Goal: Check status

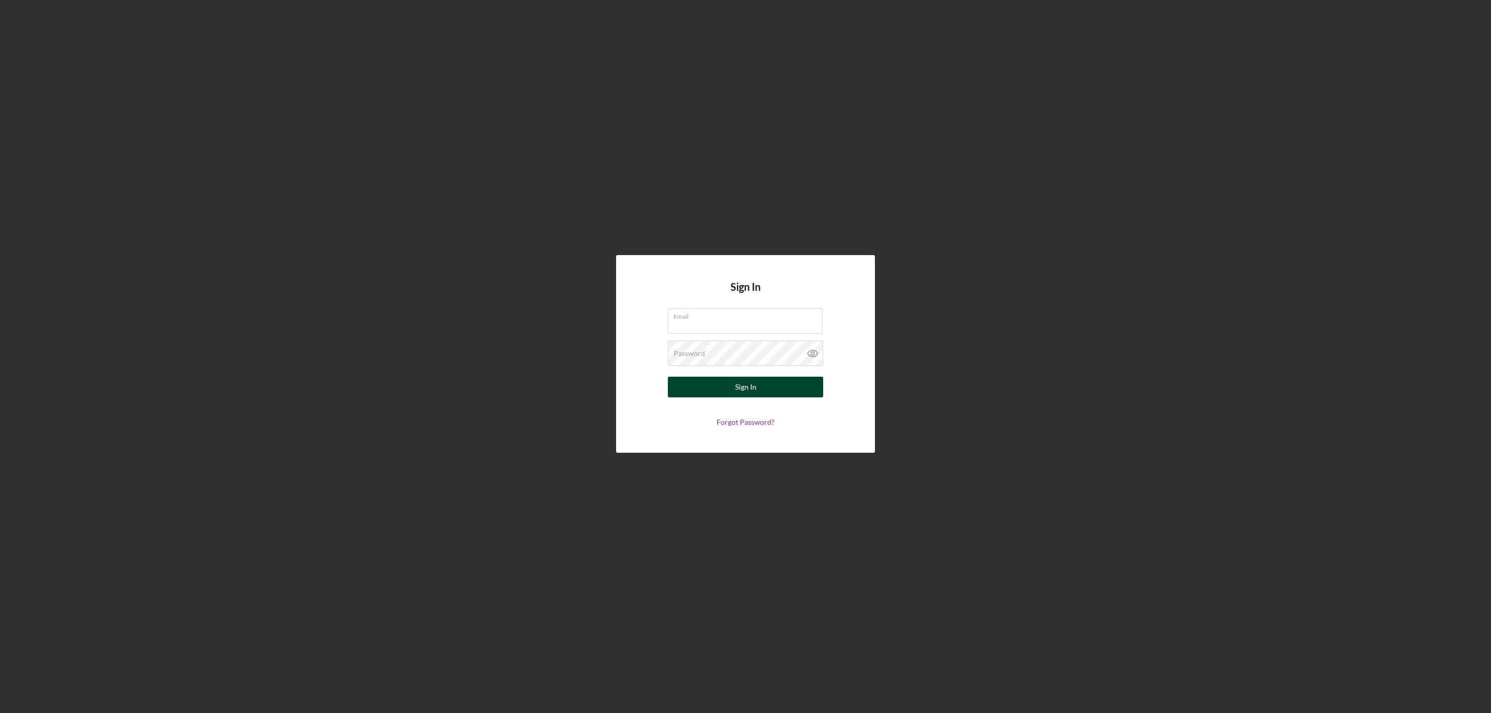
type input "[EMAIL_ADDRESS][DOMAIN_NAME]"
click at [743, 392] on div "Sign In" at bounding box center [745, 387] width 21 height 21
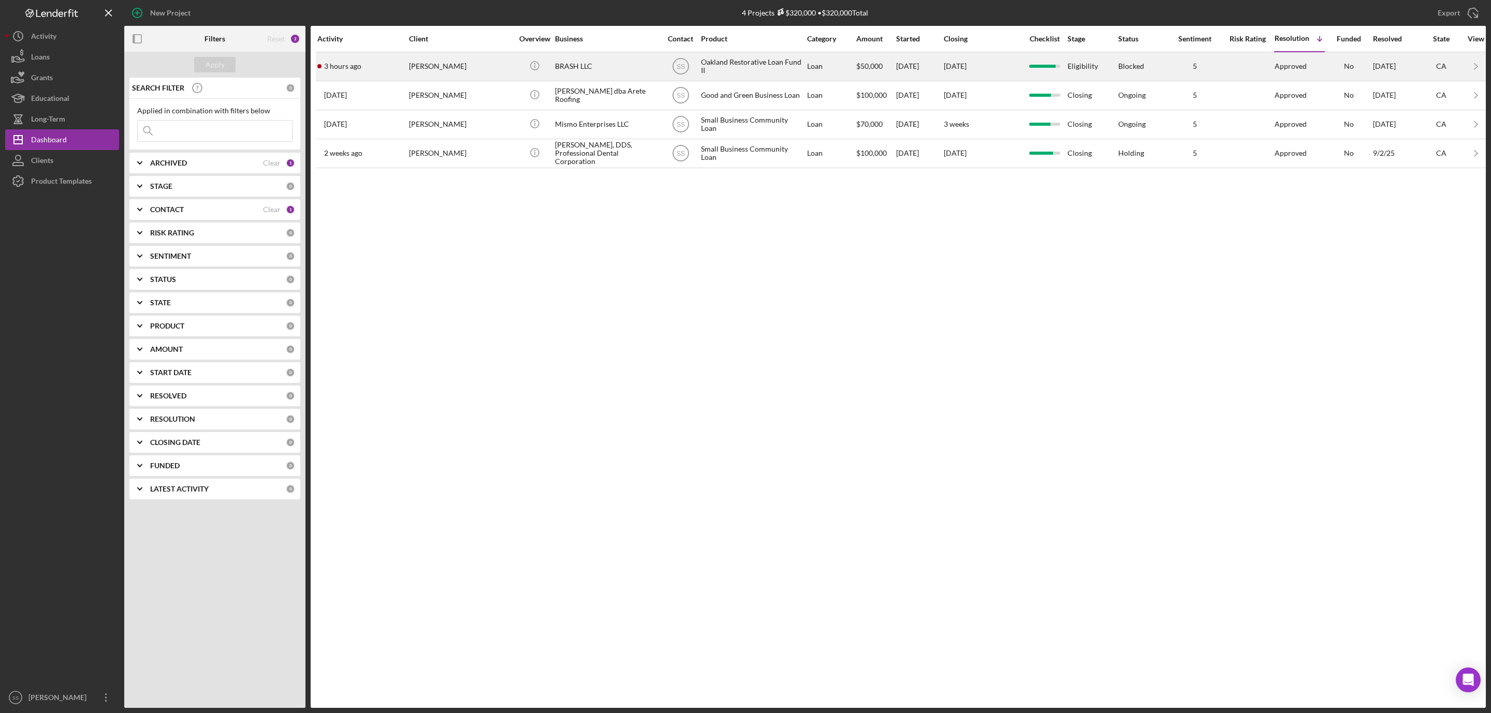
click at [448, 67] on div "[PERSON_NAME]" at bounding box center [461, 66] width 104 height 27
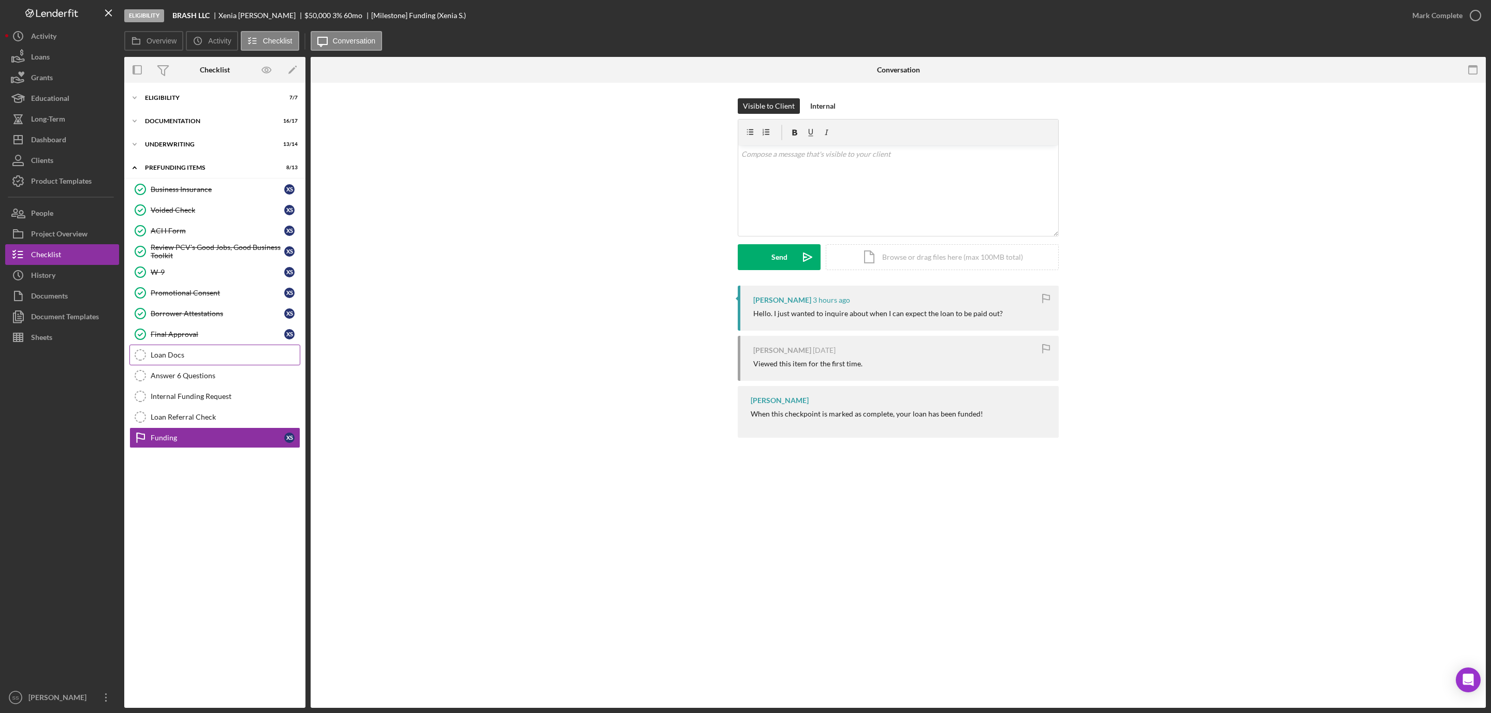
click at [189, 359] on div "Loan Docs" at bounding box center [225, 355] width 149 height 8
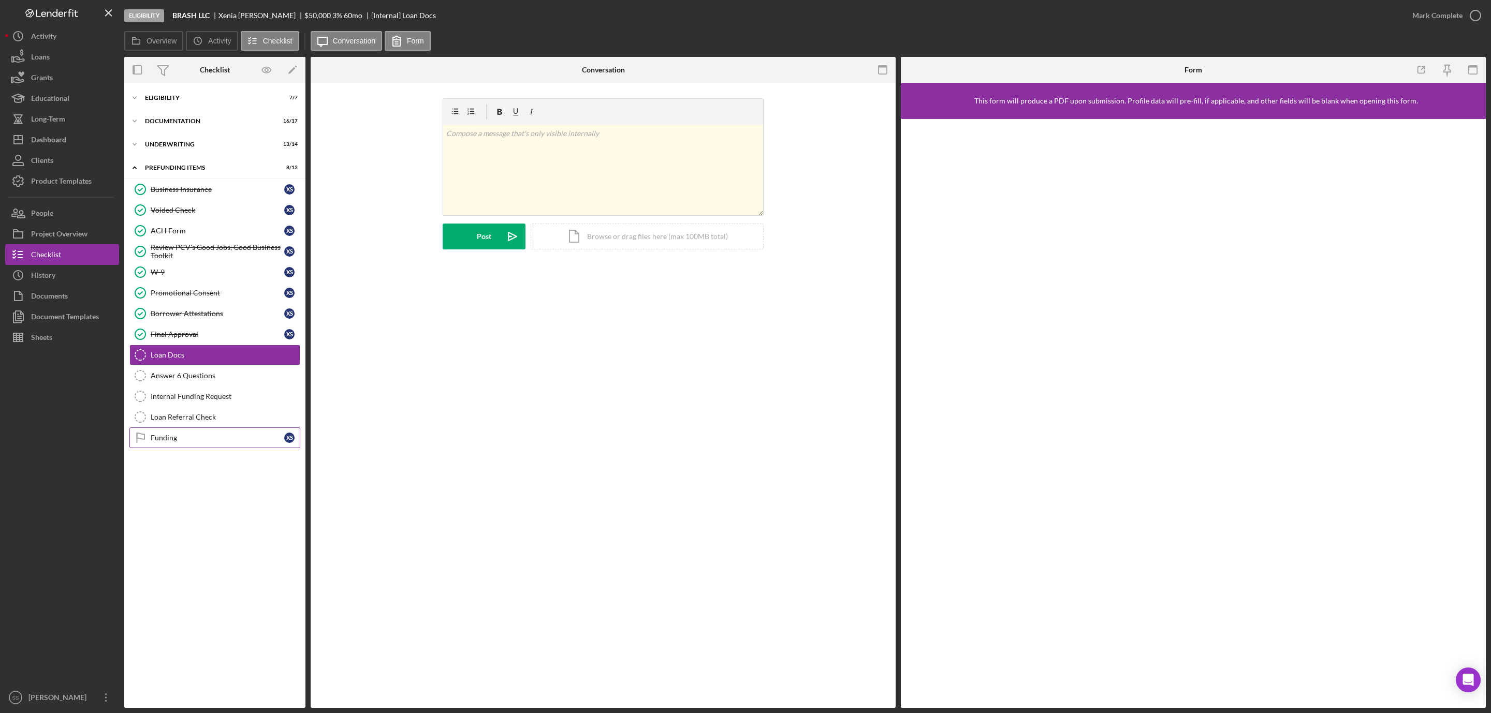
click at [155, 442] on div "Funding" at bounding box center [218, 438] width 134 height 8
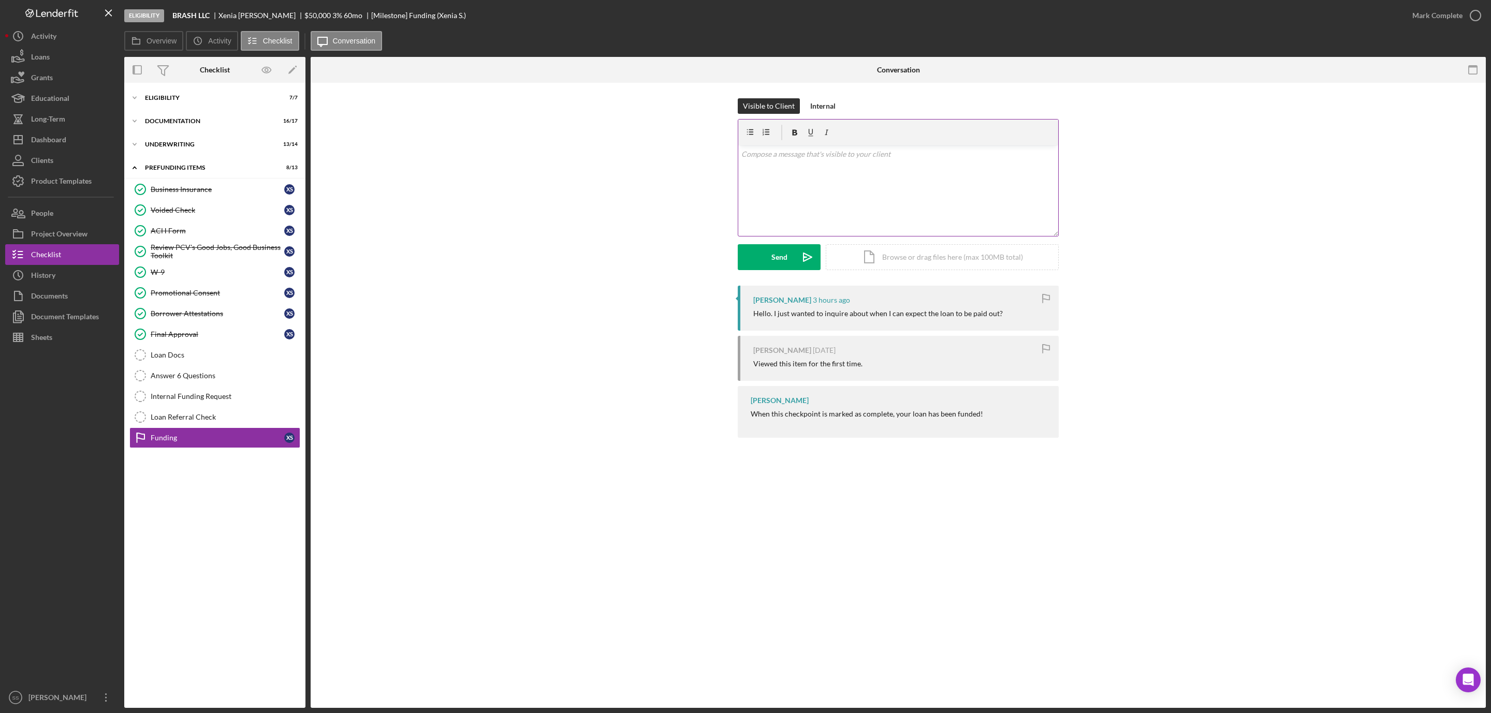
click at [774, 194] on div "v Color teal Color pink Remove color Add row above Add row below Add column bef…" at bounding box center [898, 190] width 320 height 91
click at [938, 196] on p "The loan agreement that was sent to you last week has not yet been signed. Do y…" at bounding box center [898, 189] width 314 height 23
click at [999, 194] on p "The loan agreement that was sent to you last week has not yet been signed. Do y…" at bounding box center [898, 189] width 314 height 23
click at [1032, 198] on p "The loan agreement that was sent to you last week has not yet been signed. Do y…" at bounding box center [898, 189] width 314 height 23
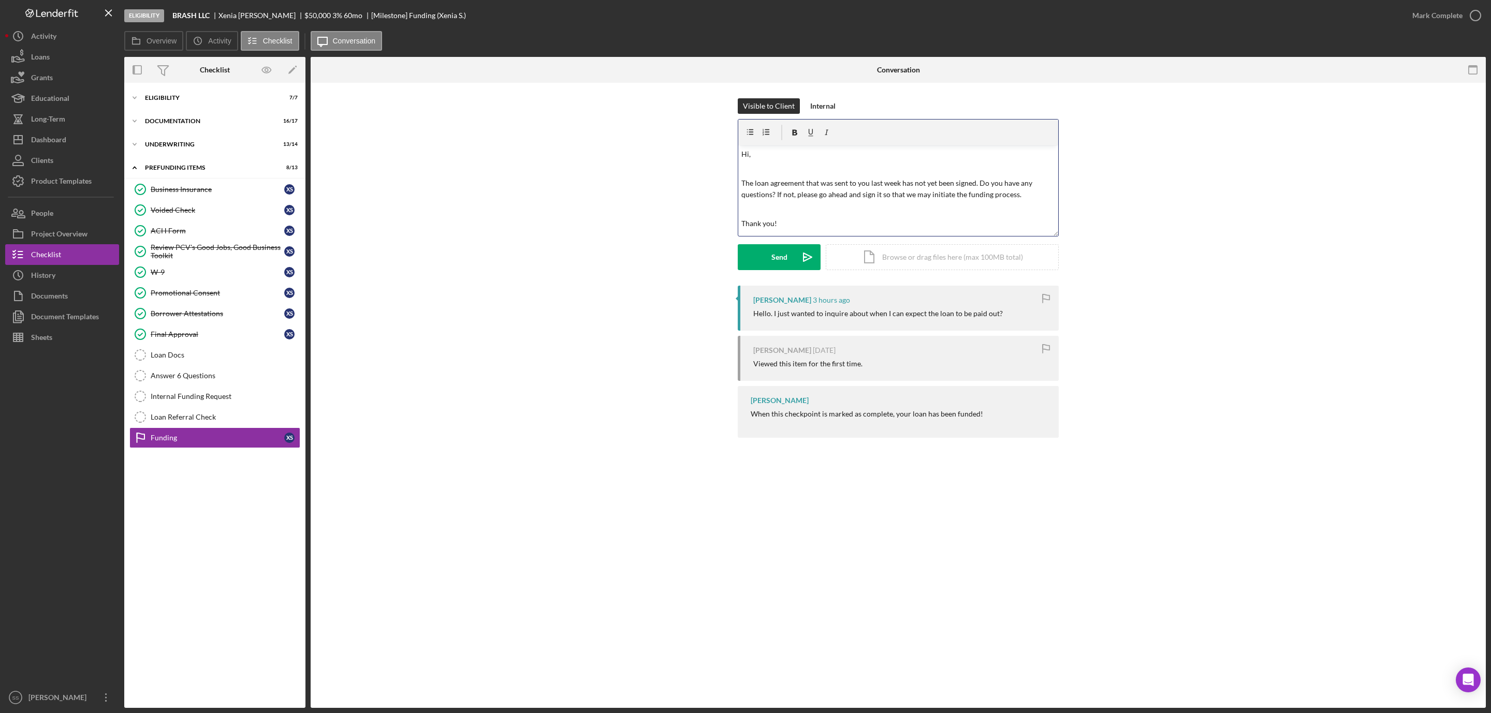
click at [900, 182] on p "The loan agreement that was sent to you last week has not yet been signed. Do y…" at bounding box center [898, 189] width 314 height 23
click at [775, 257] on div "Send" at bounding box center [779, 257] width 16 height 26
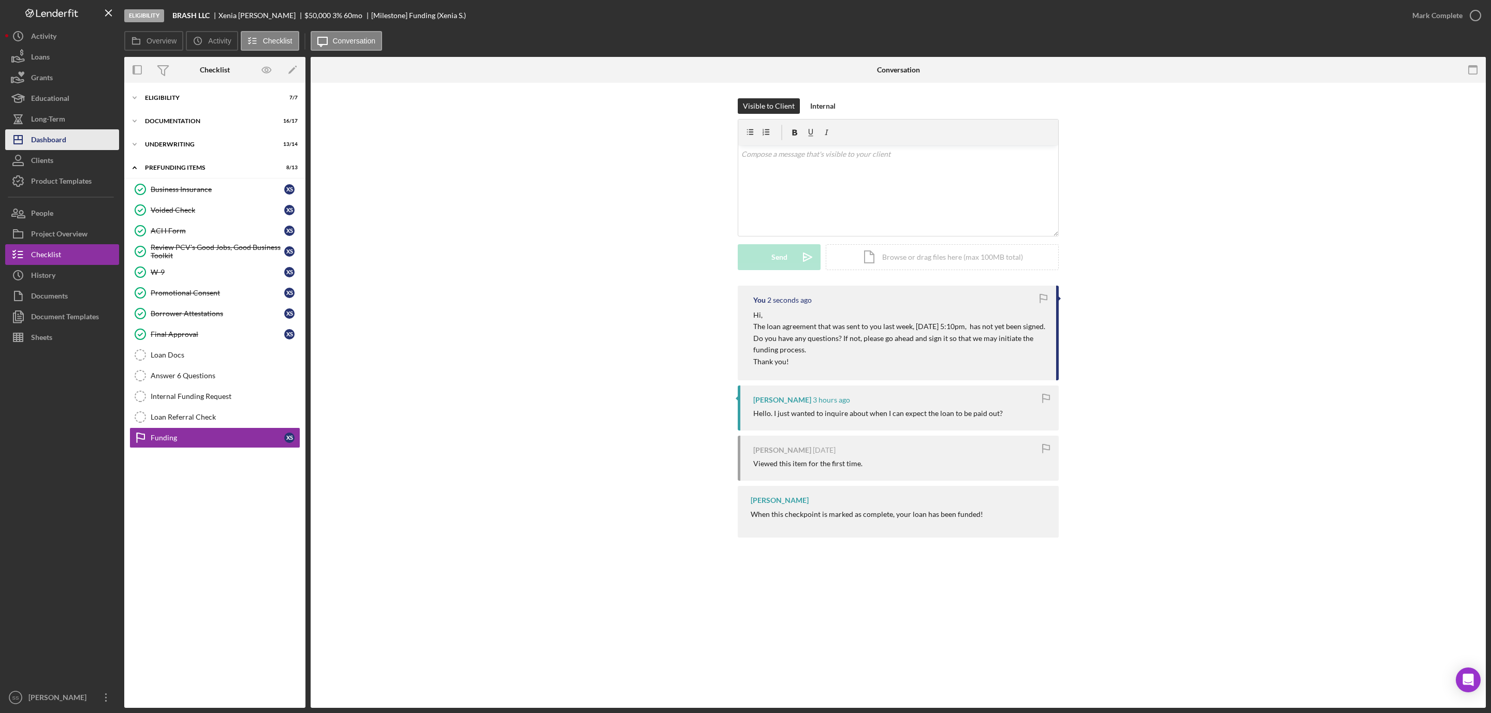
click at [59, 134] on div "Dashboard" at bounding box center [48, 140] width 35 height 23
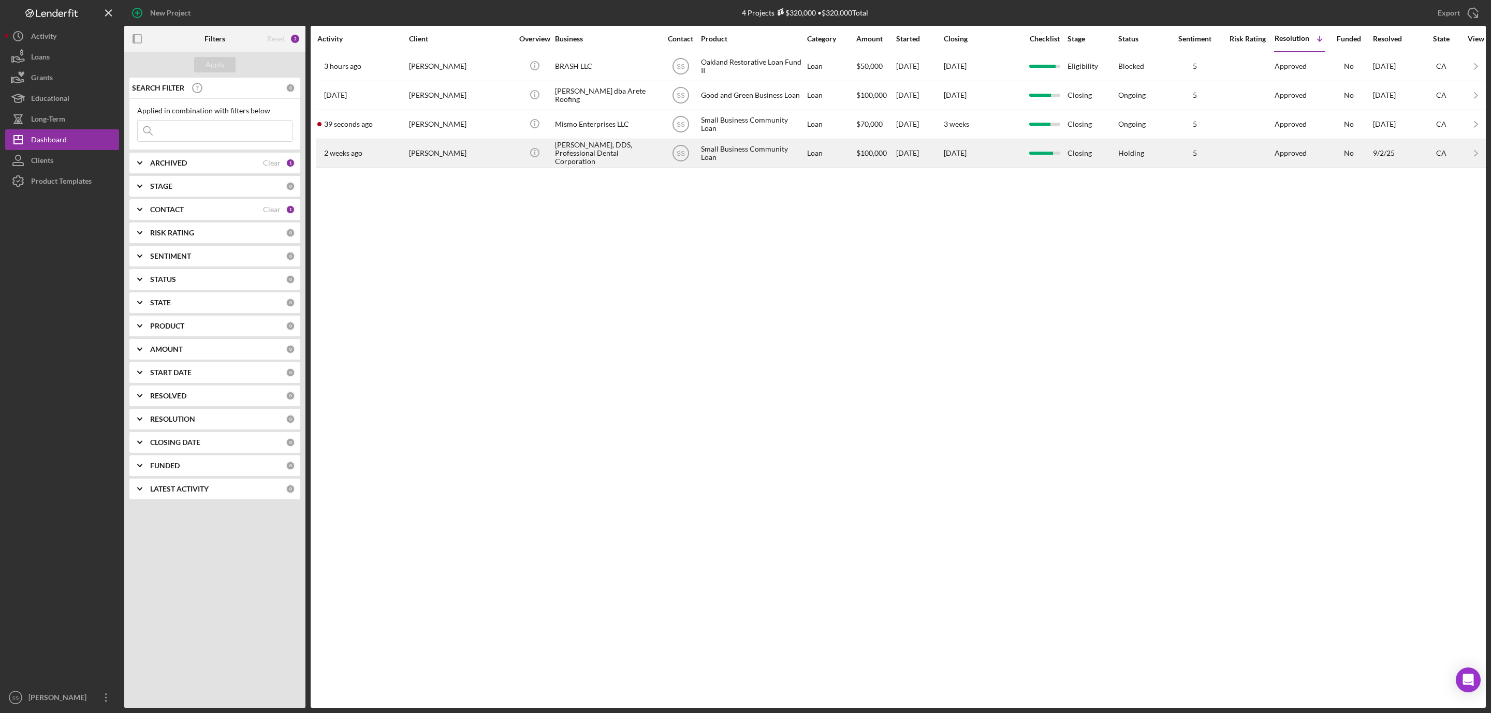
click at [449, 158] on div "[PERSON_NAME]" at bounding box center [461, 153] width 104 height 27
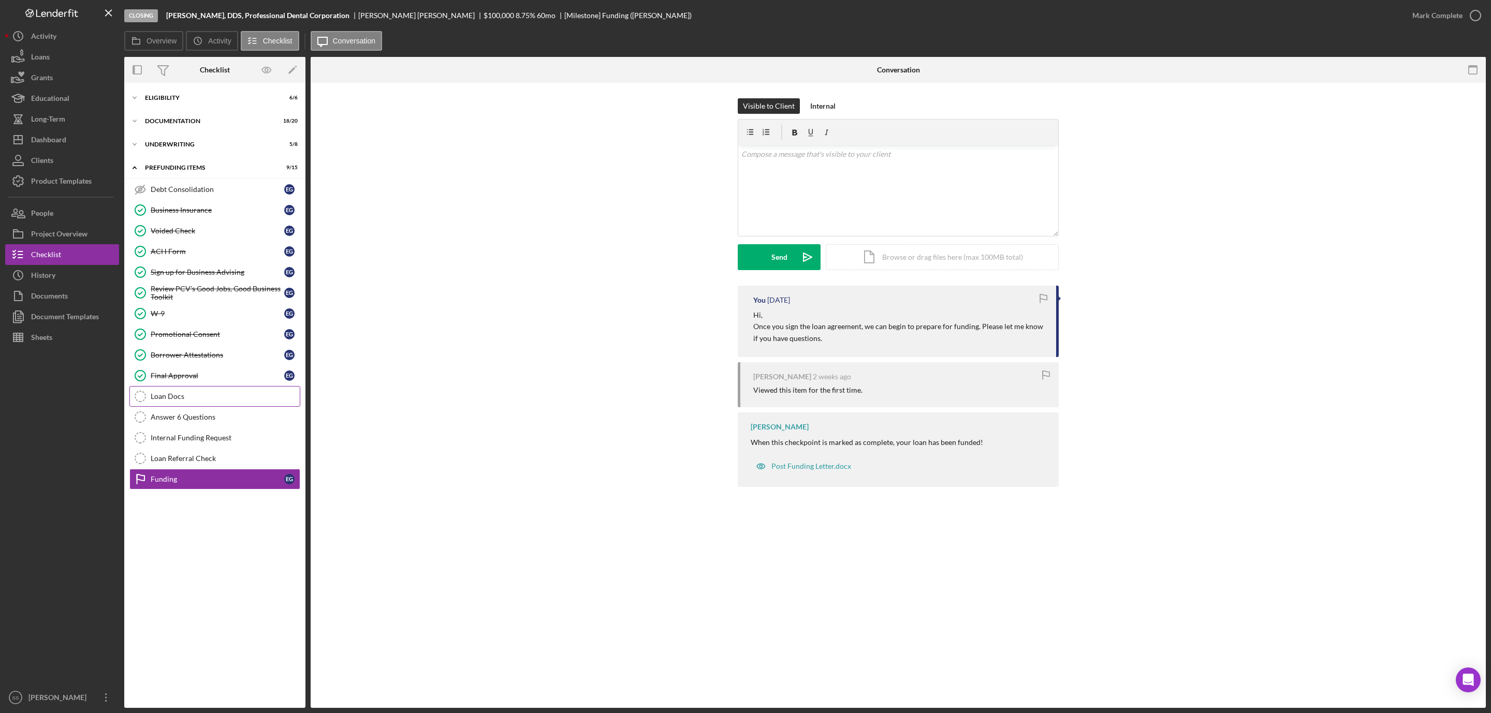
click at [176, 401] on div "Loan Docs" at bounding box center [225, 396] width 149 height 8
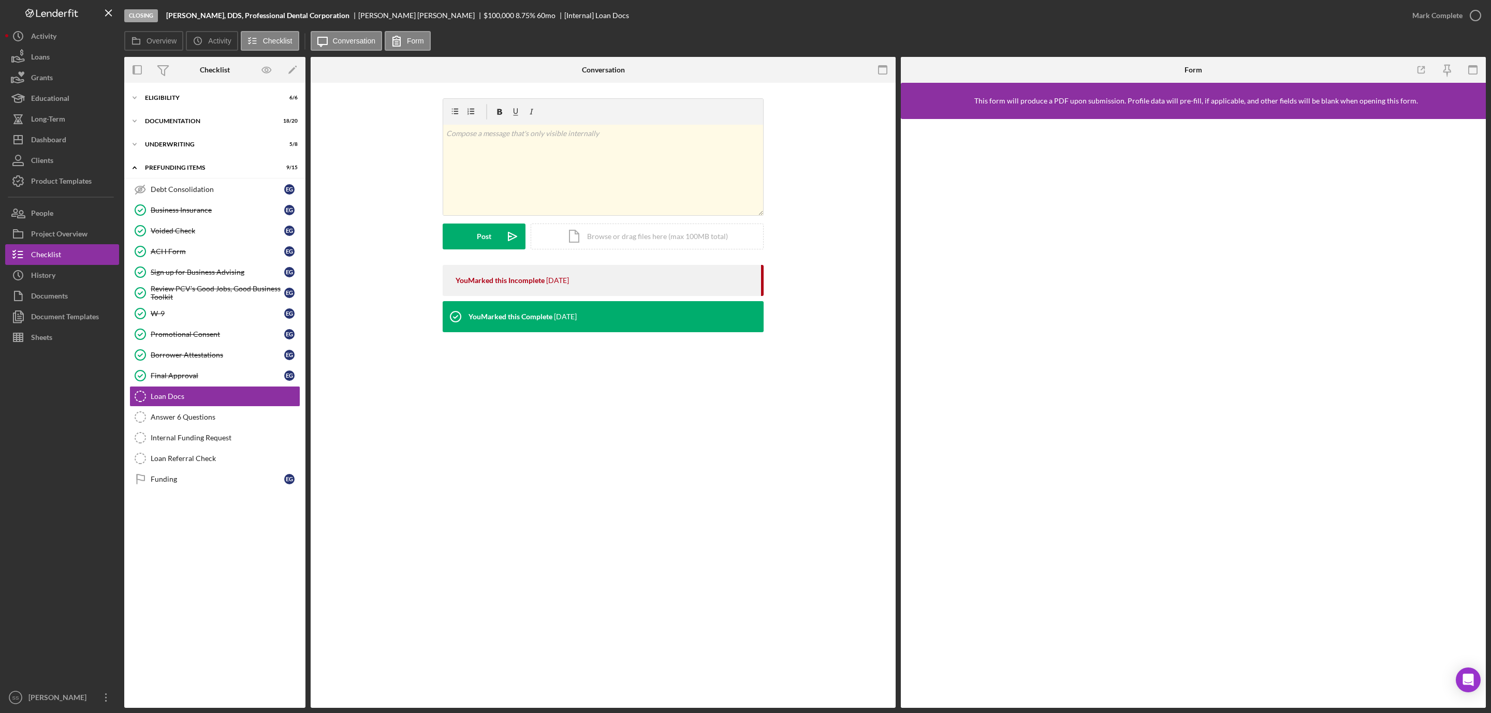
click at [213, 13] on b "[PERSON_NAME], DDS, Professional Dental Corporation" at bounding box center [257, 15] width 183 height 8
copy b "[PERSON_NAME], DDS, Professional Dental Corporation"
click at [33, 136] on div "Dashboard" at bounding box center [48, 140] width 35 height 23
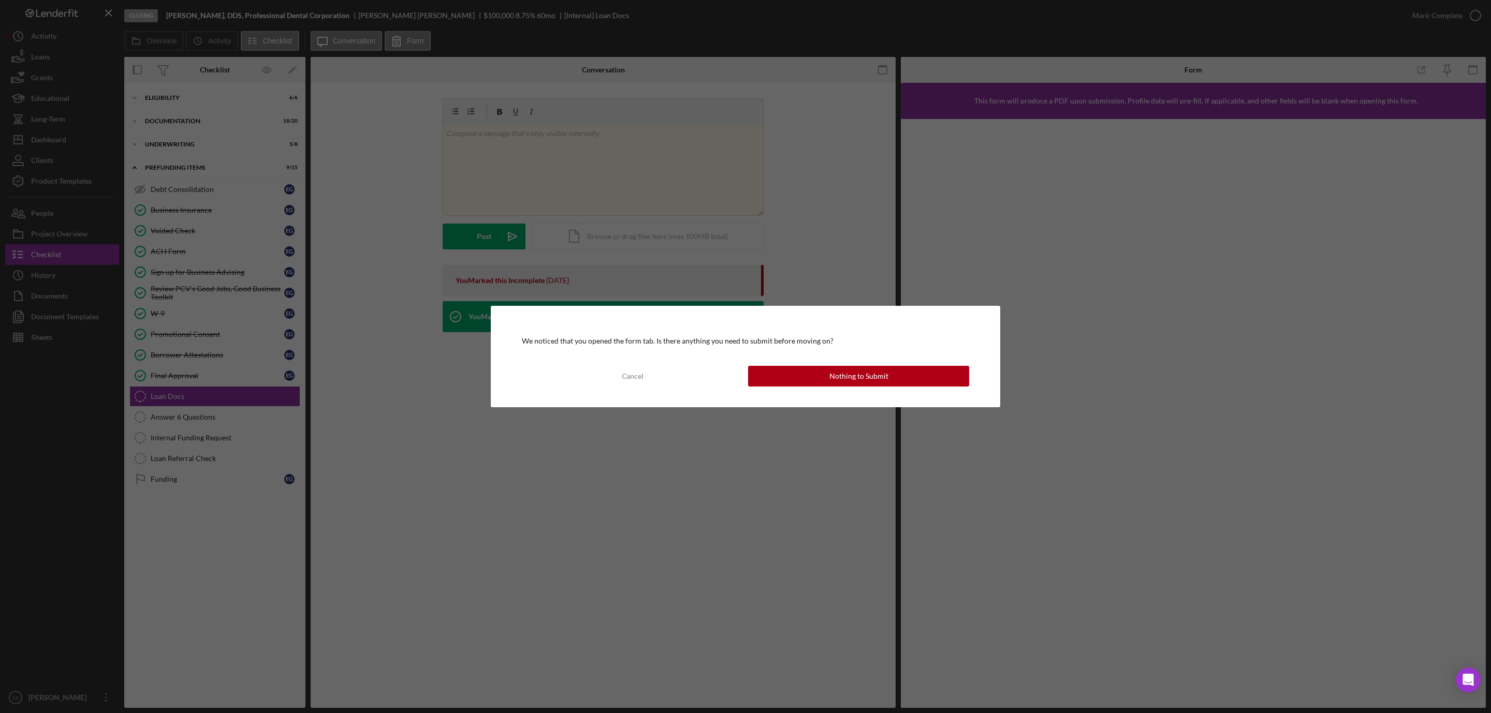
click at [845, 390] on div "We noticed that you opened the form tab. Is there anything you need to submit b…" at bounding box center [745, 356] width 509 height 101
click at [853, 378] on div "Nothing to Submit" at bounding box center [858, 376] width 59 height 21
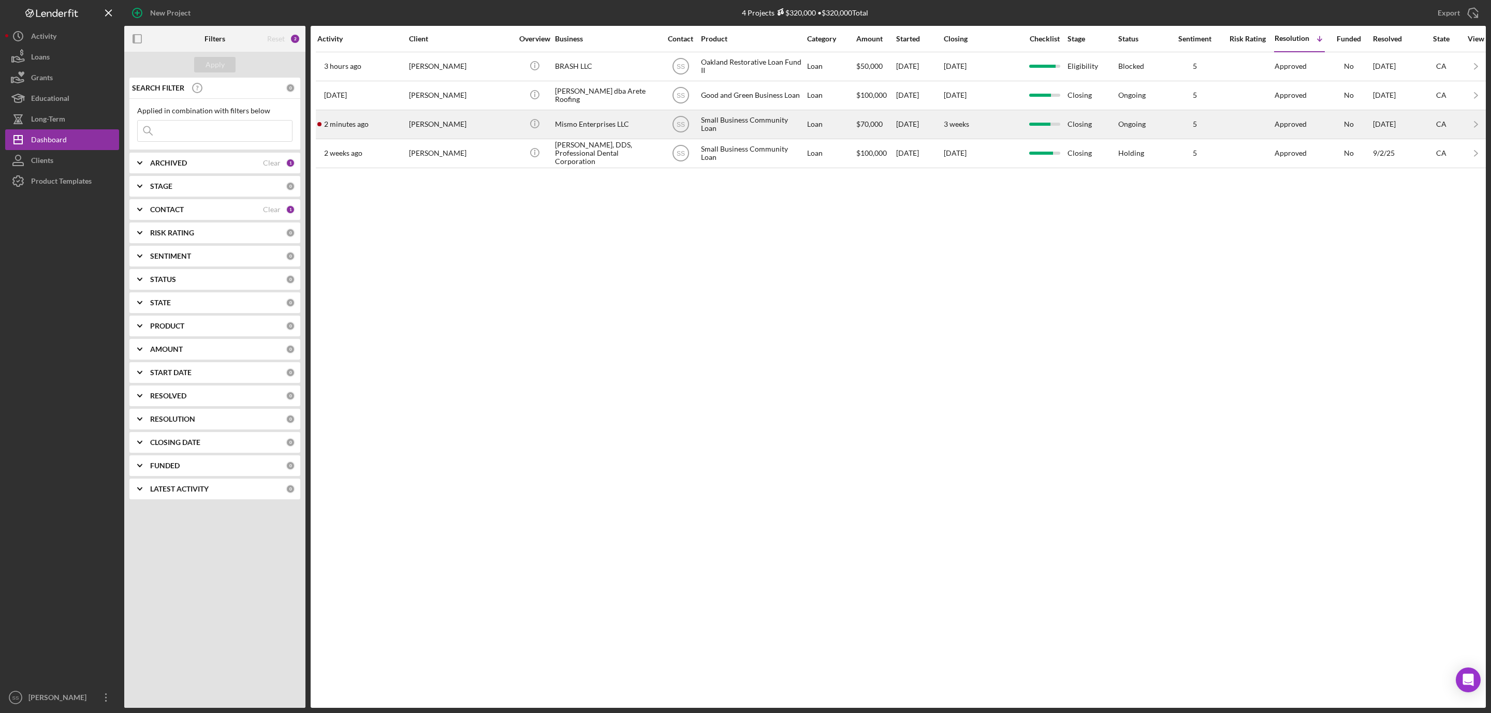
click at [505, 128] on div "[PERSON_NAME]" at bounding box center [461, 124] width 104 height 27
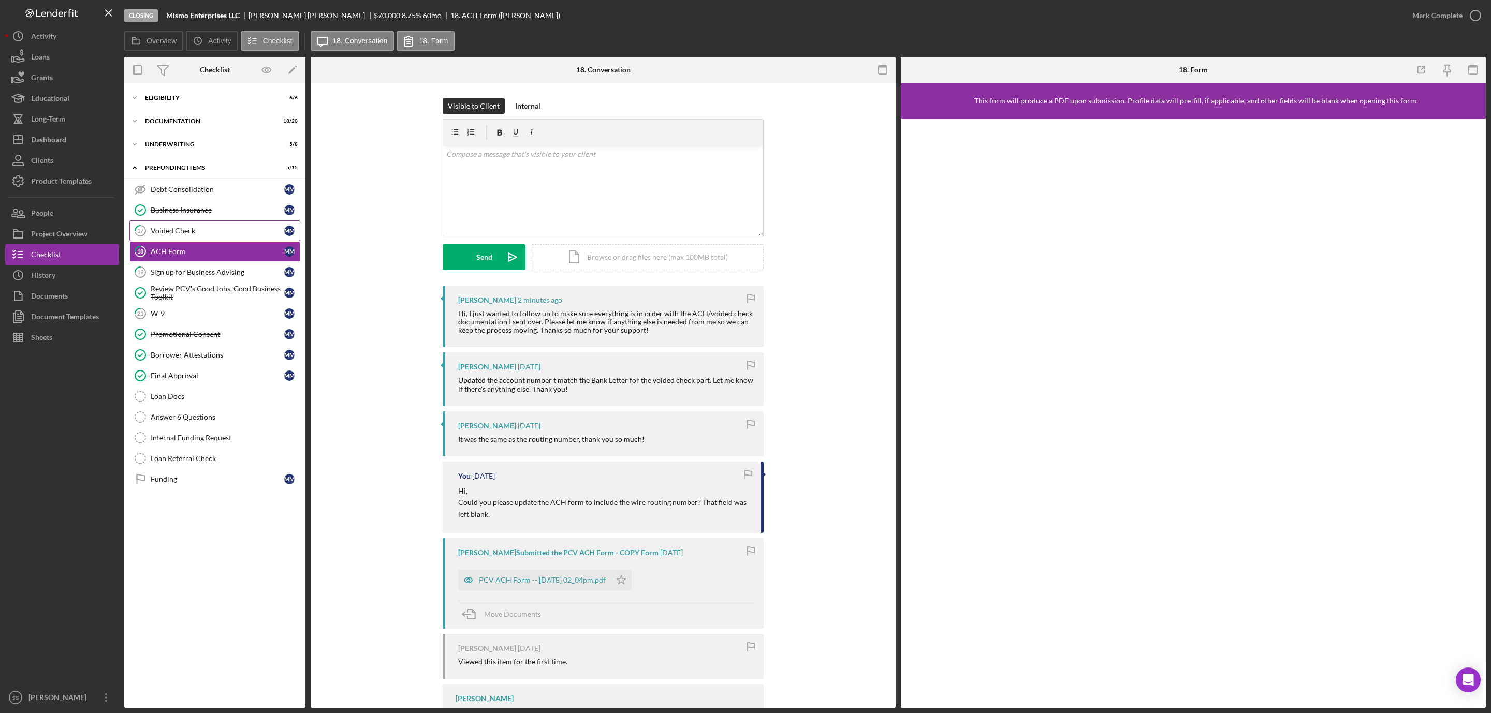
click at [207, 238] on link "17 Voided Check M M" at bounding box center [214, 230] width 171 height 21
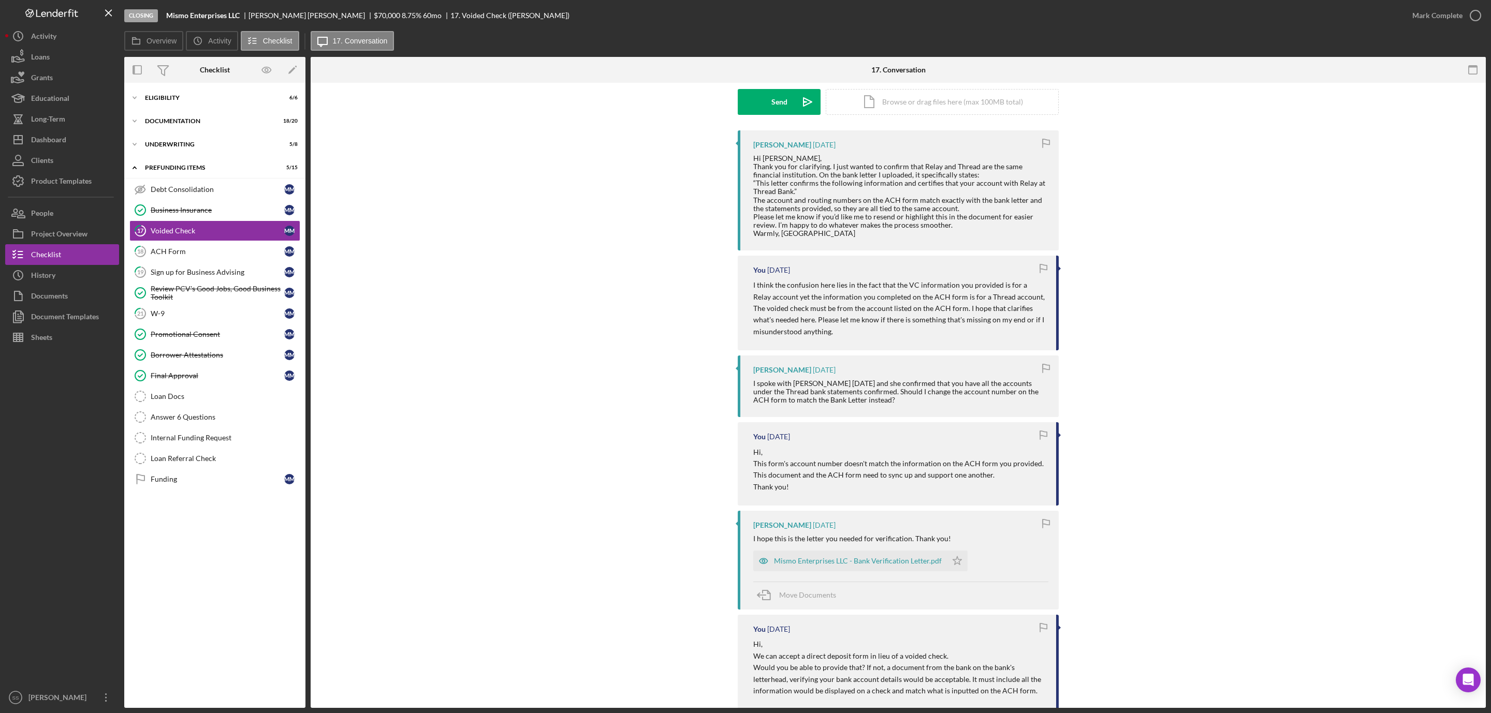
scroll to position [233, 0]
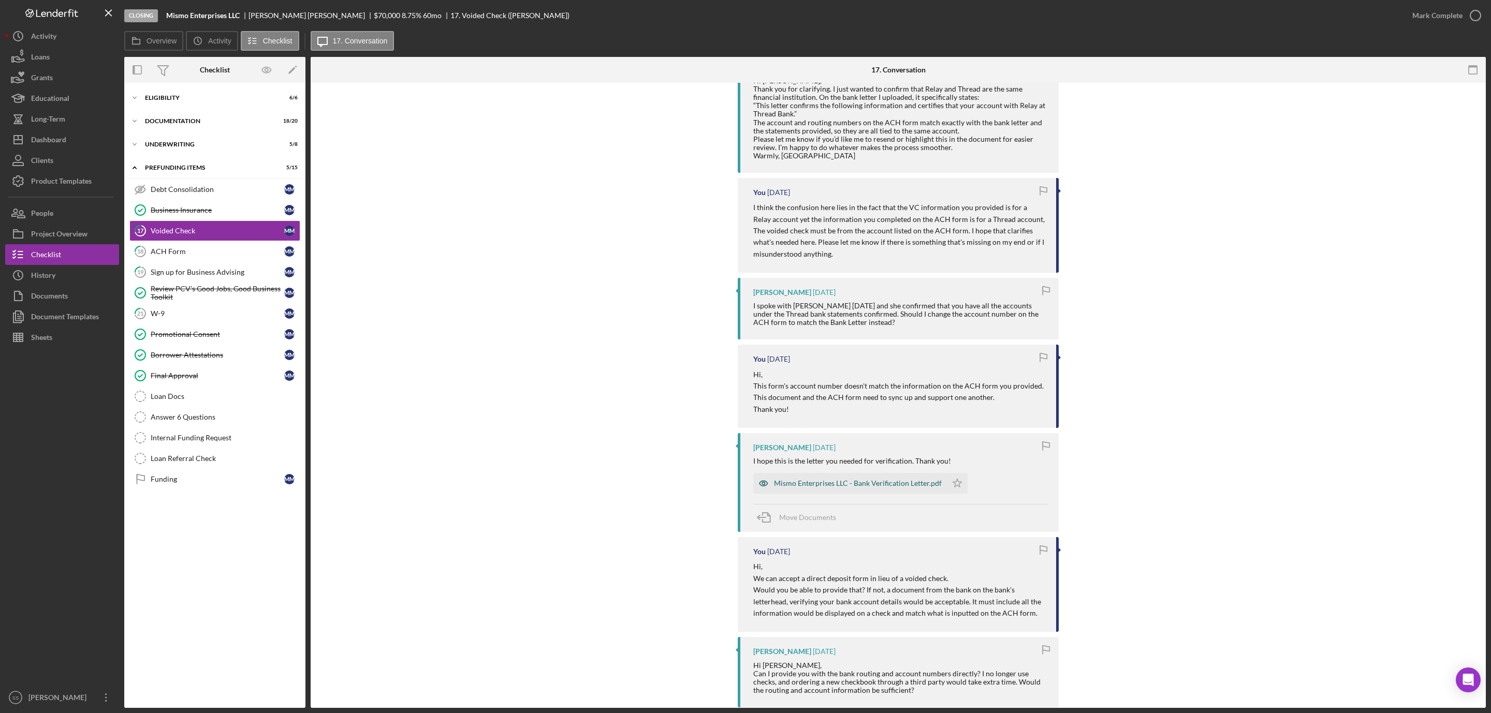
click at [806, 481] on div "Mismo Enterprises LLC - Bank Verification Letter.pdf" at bounding box center [858, 483] width 168 height 8
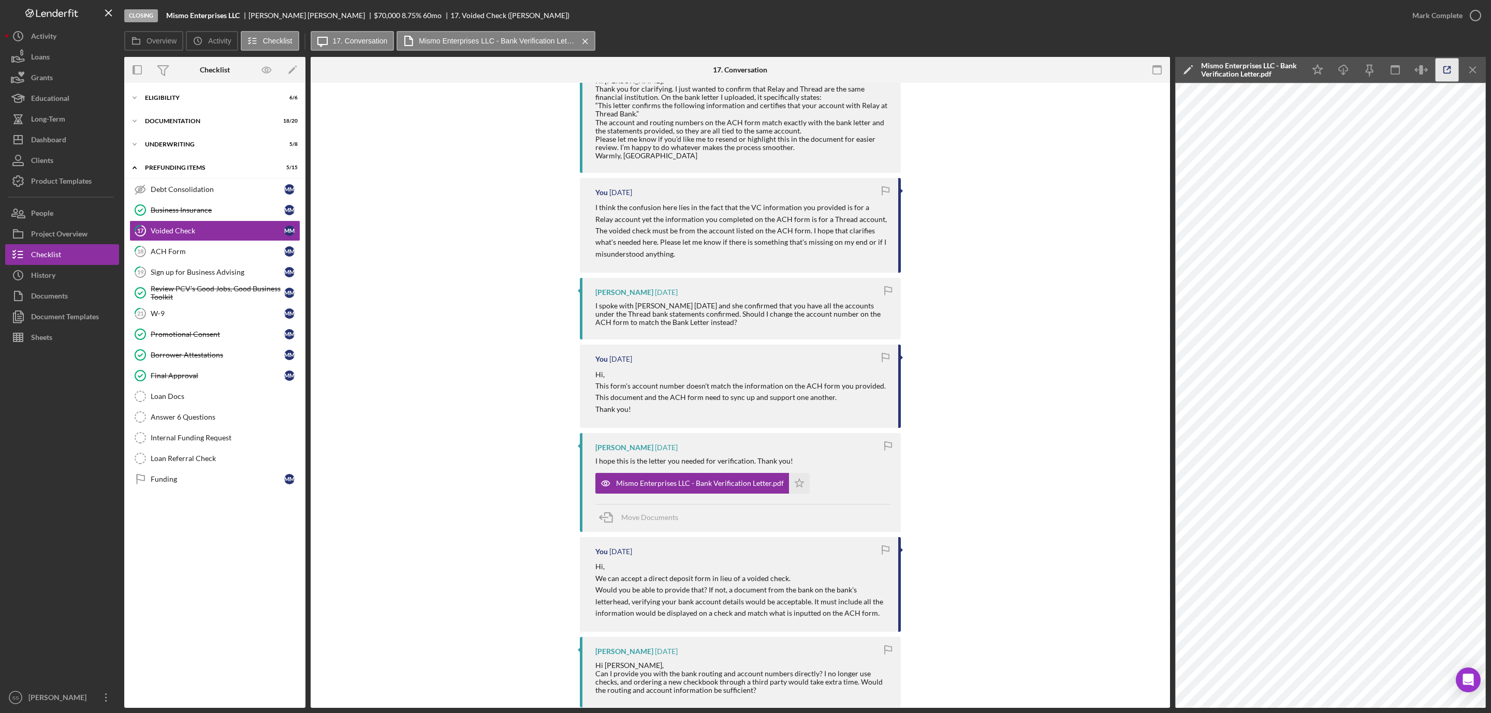
click at [1435, 67] on icon "button" at bounding box center [1446, 69] width 23 height 23
click at [171, 252] on div "ACH Form" at bounding box center [218, 251] width 134 height 8
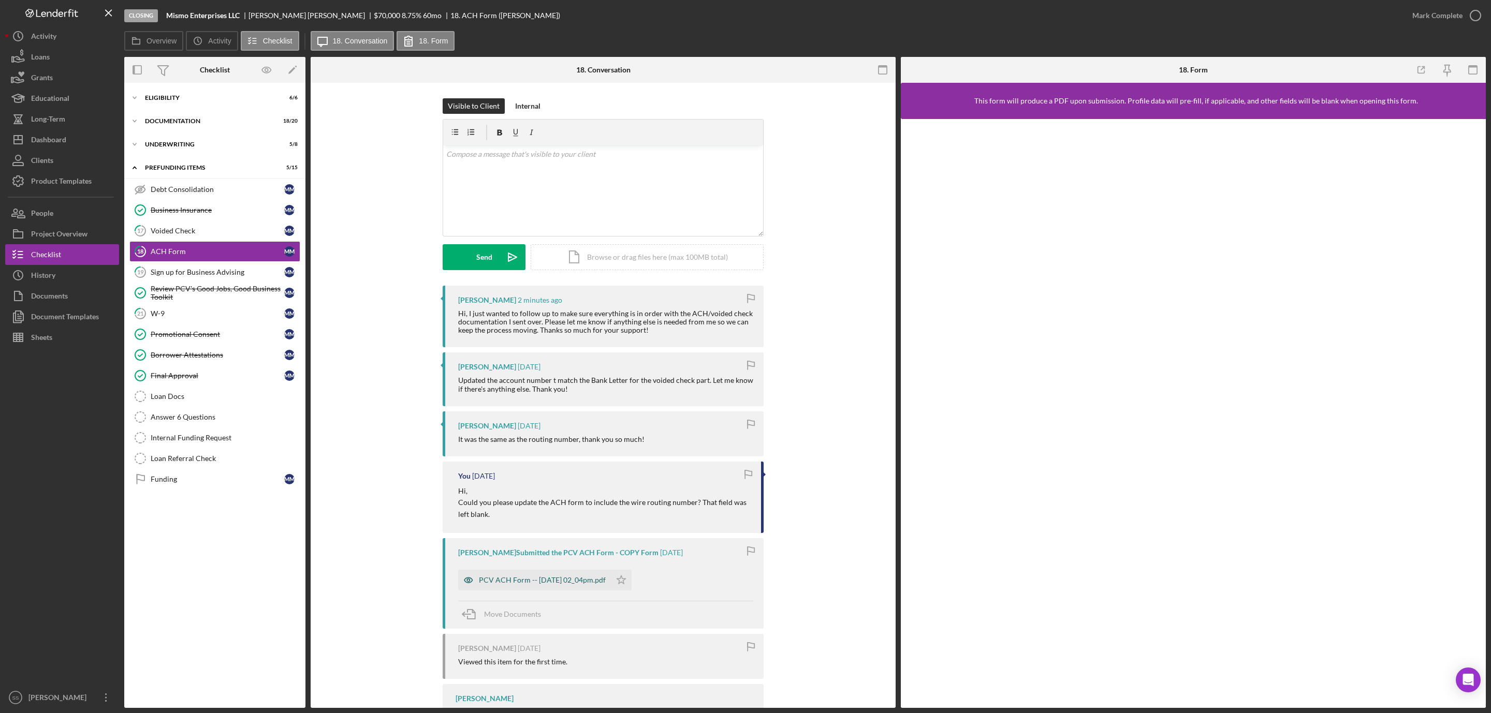
click at [555, 578] on div "PCV ACH Form -- [DATE] 02_04pm.pdf" at bounding box center [542, 580] width 127 height 8
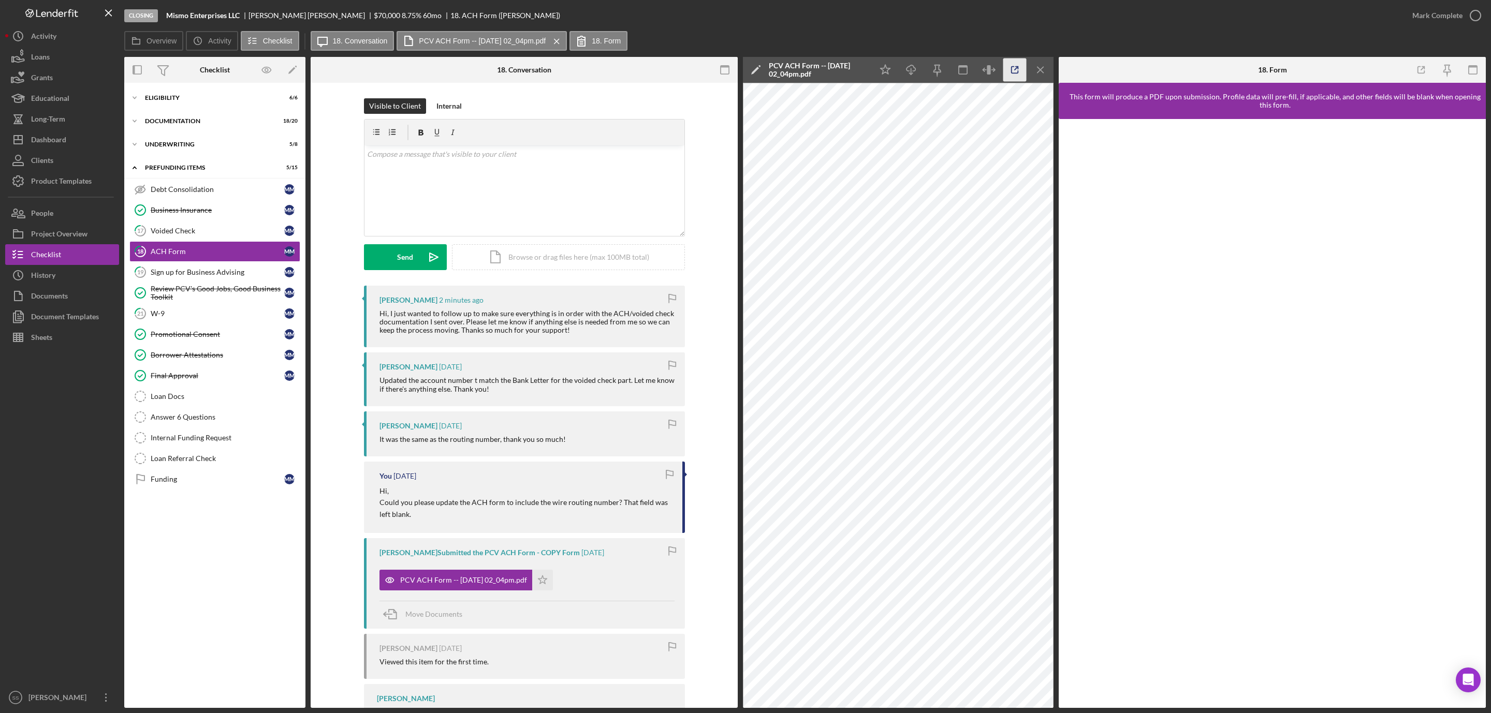
click at [1012, 58] on icon "button" at bounding box center [1014, 69] width 23 height 23
click at [404, 157] on p at bounding box center [524, 154] width 314 height 11
click at [173, 103] on div "Icon/Expander Eligibility 6 / 6" at bounding box center [214, 97] width 181 height 21
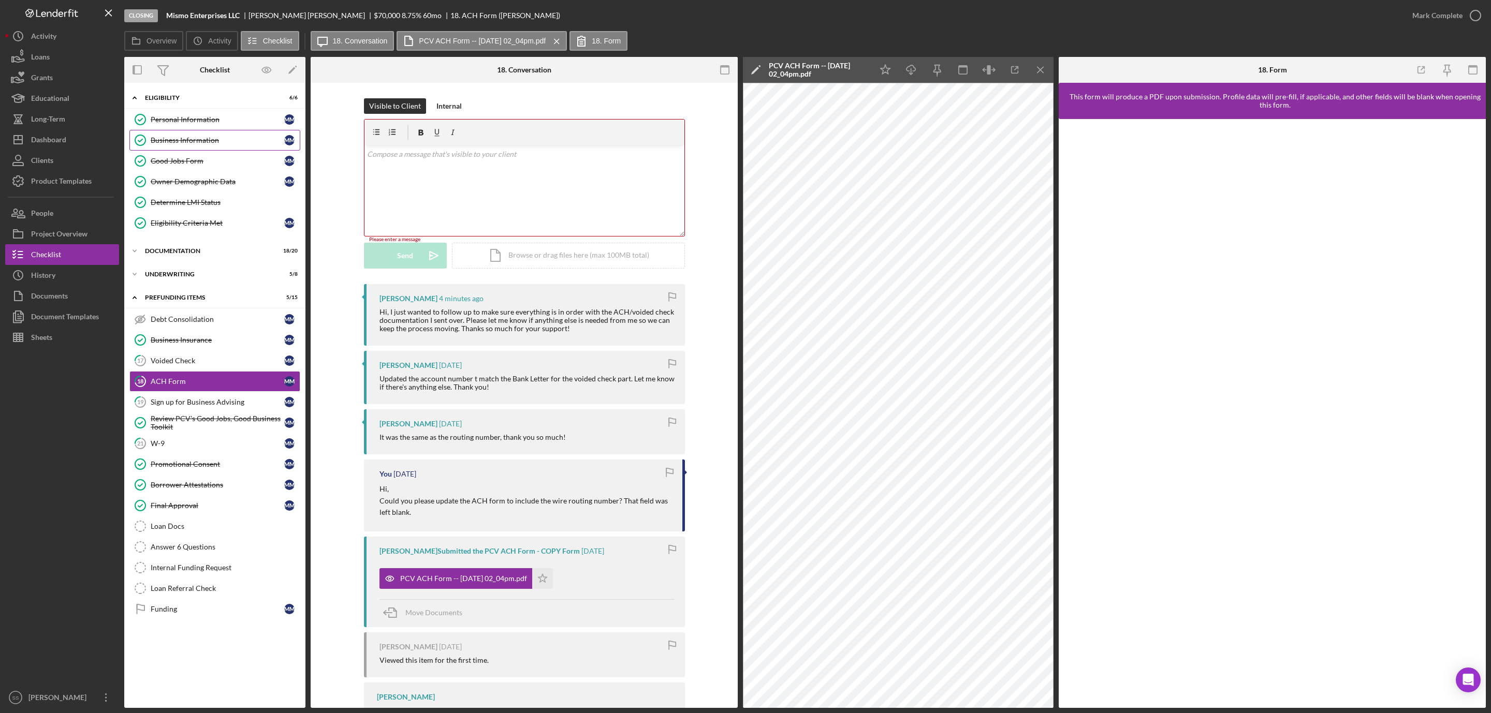
click at [190, 137] on div "Business Information" at bounding box center [218, 140] width 134 height 8
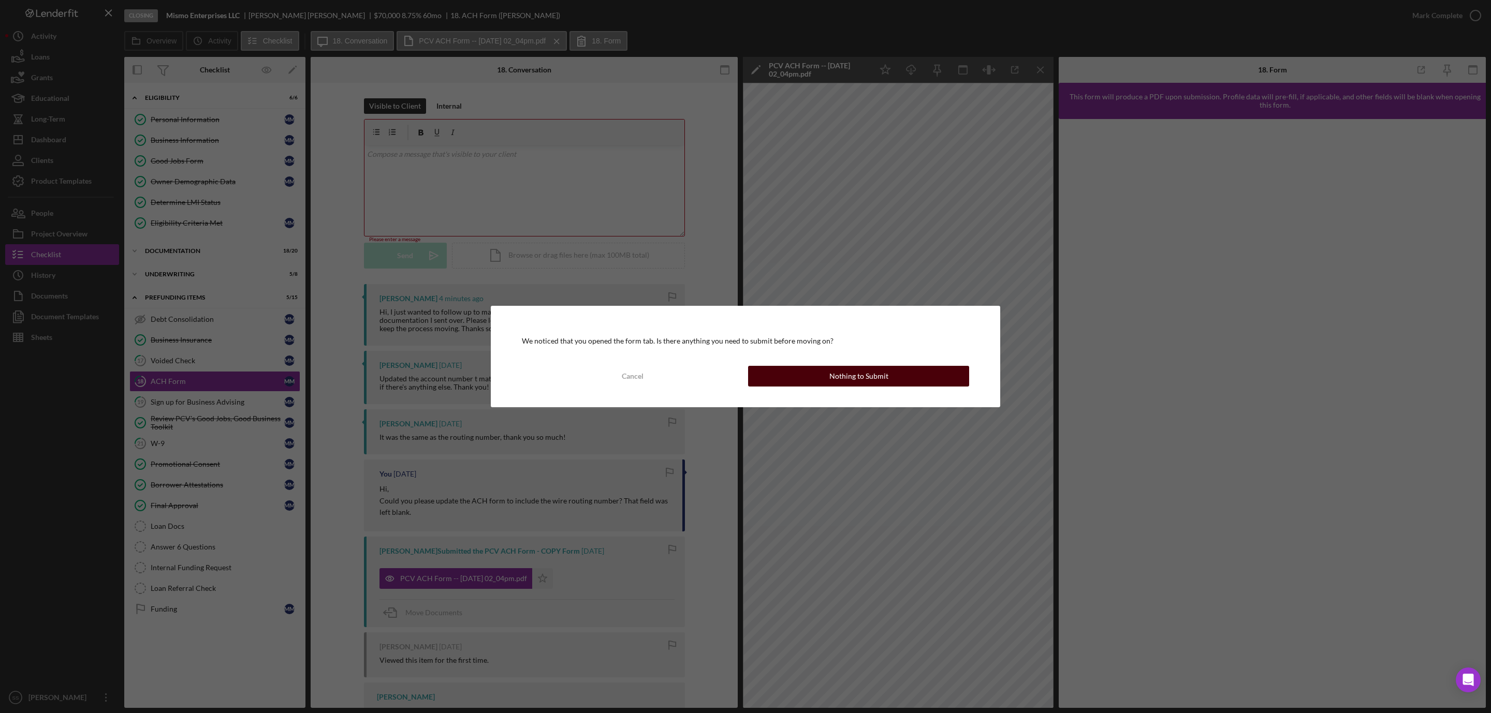
click at [868, 383] on div "Nothing to Submit" at bounding box center [858, 376] width 59 height 21
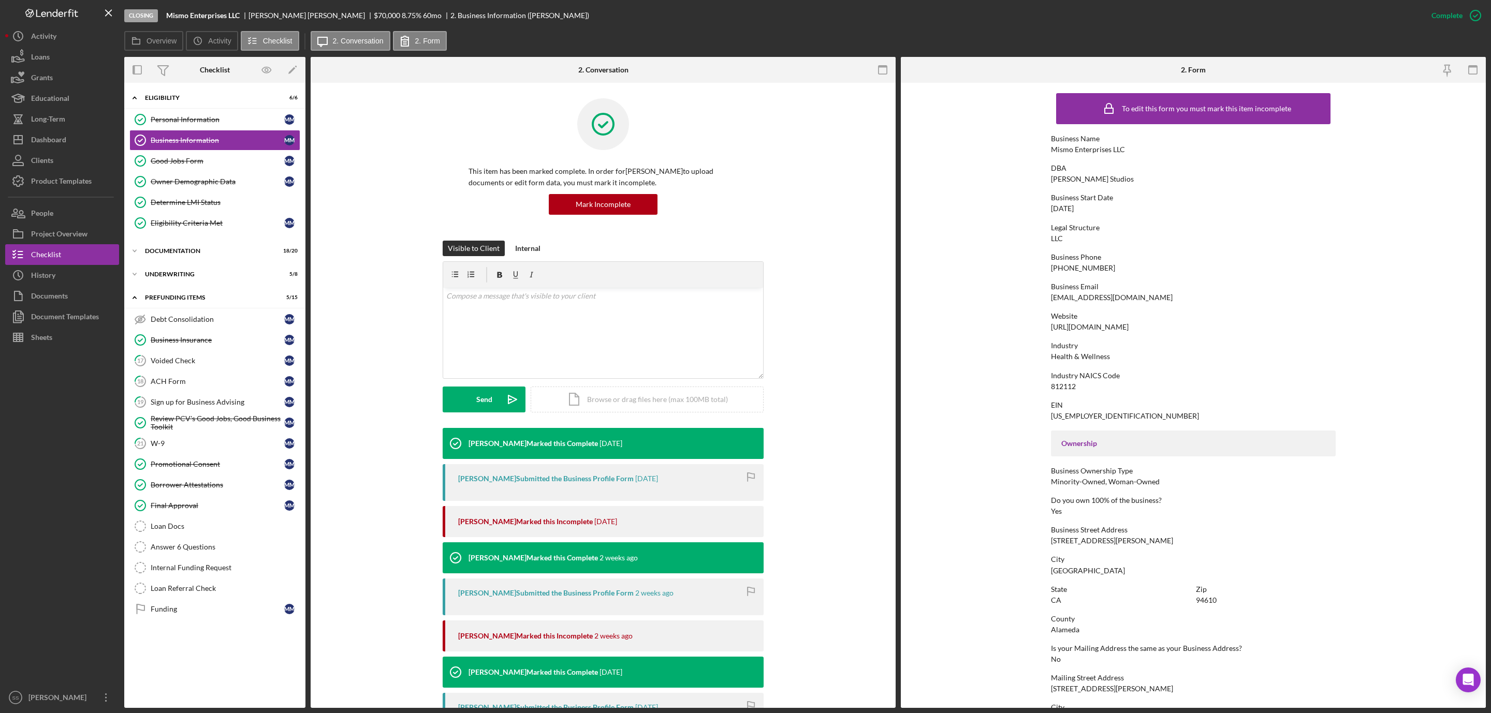
click at [1110, 296] on div "[EMAIL_ADDRESS][DOMAIN_NAME]" at bounding box center [1112, 297] width 122 height 8
copy div "[EMAIL_ADDRESS][DOMAIN_NAME]"
click at [207, 17] on b "Mismo Enterprises LLC" at bounding box center [202, 15] width 73 height 8
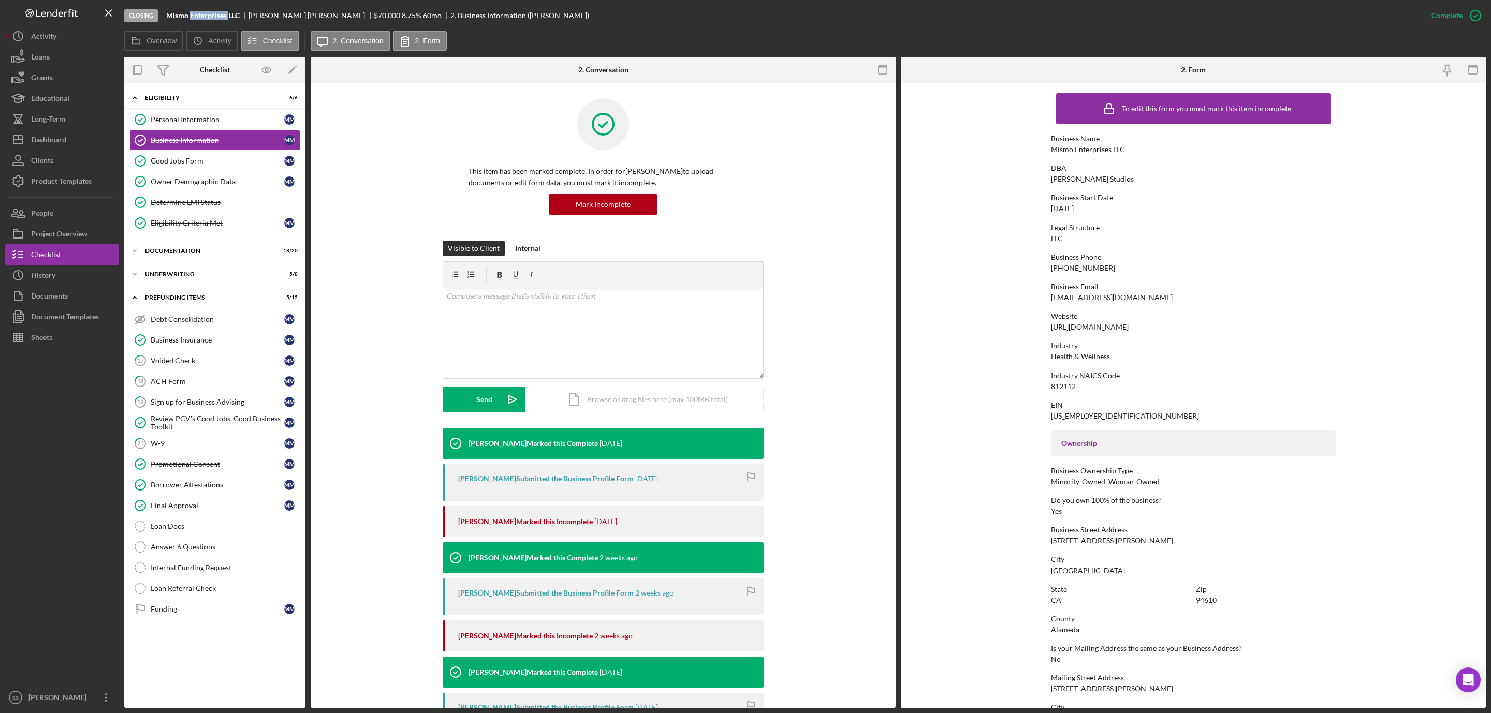
click at [207, 17] on b "Mismo Enterprises LLC" at bounding box center [202, 15] width 73 height 8
copy b "Mismo Enterprises LLC"
